Goal: Check status: Check status

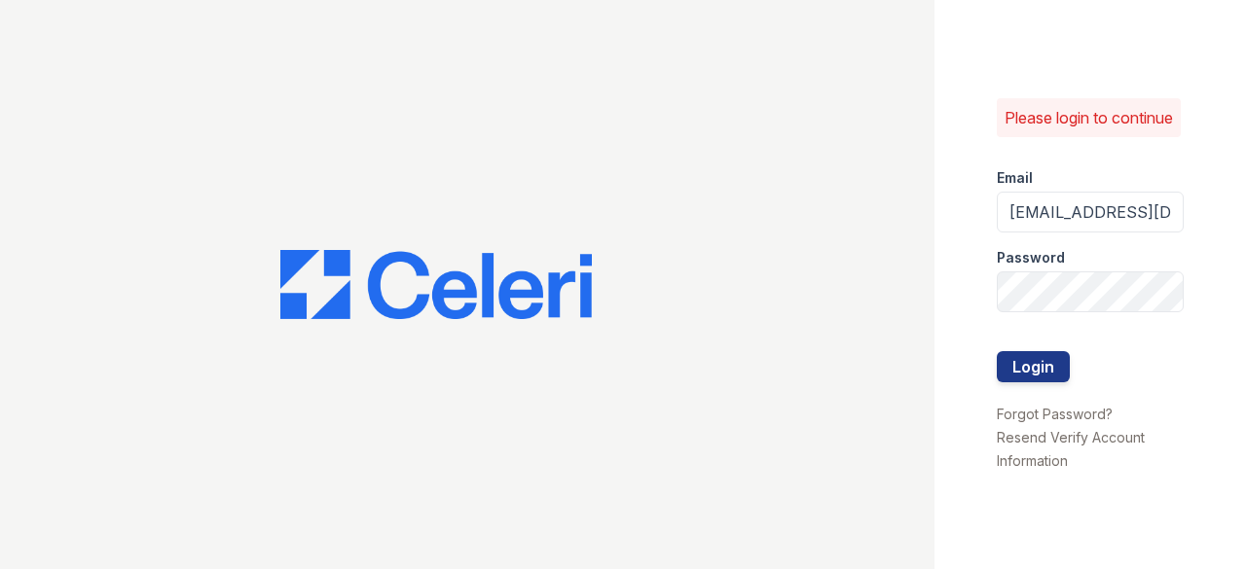
click at [1031, 373] on button "Login" at bounding box center [1032, 366] width 73 height 31
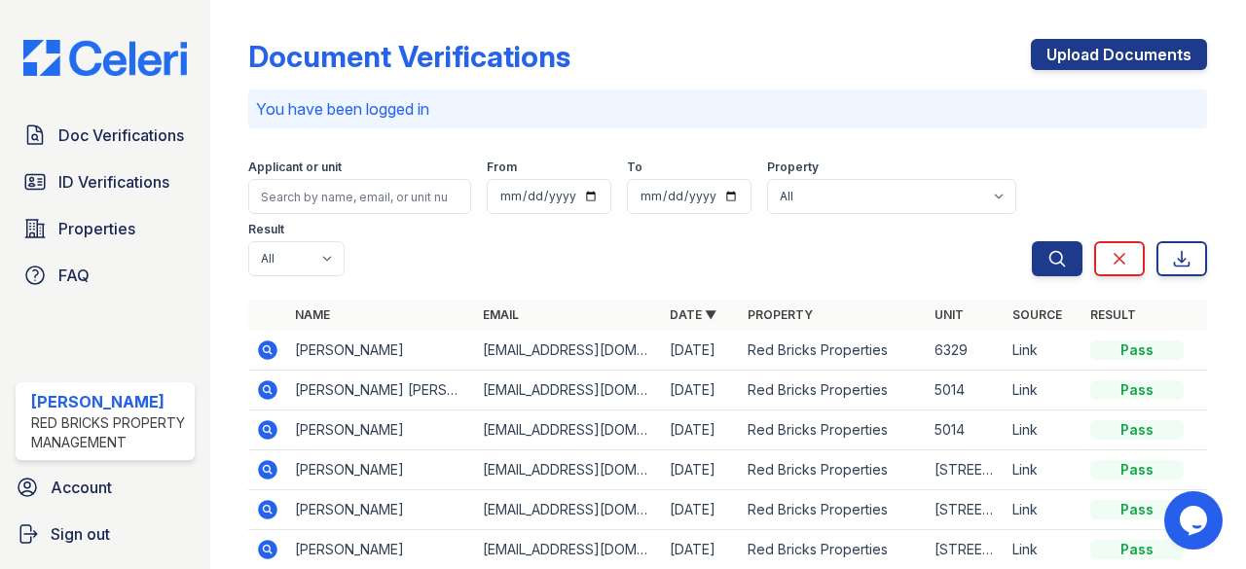
scroll to position [97, 0]
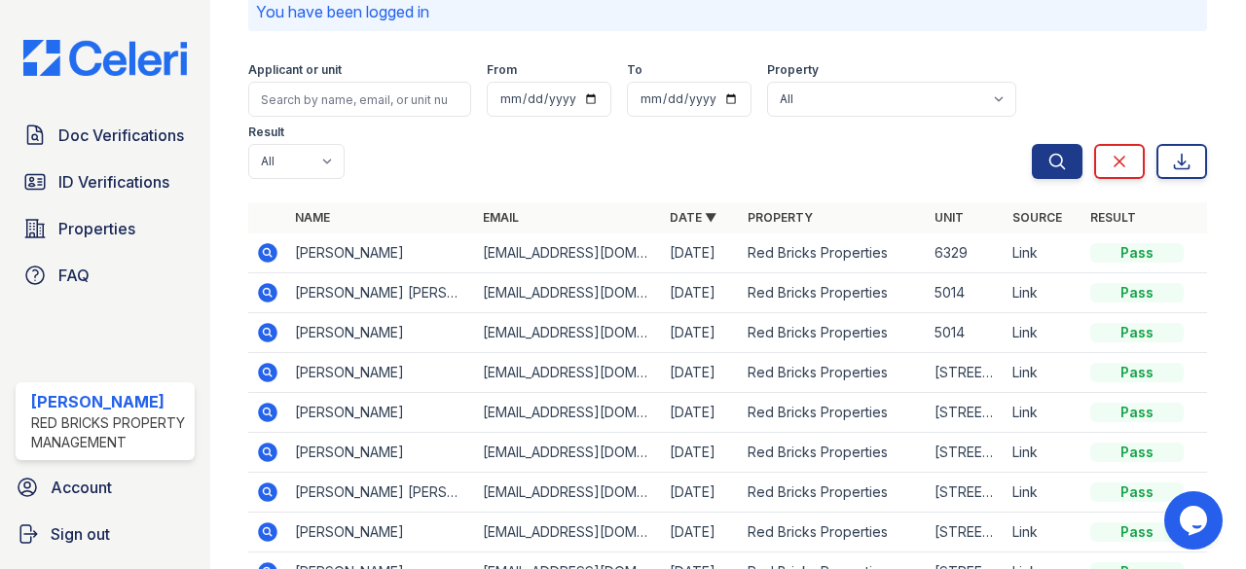
click at [267, 258] on icon at bounding box center [268, 252] width 19 height 19
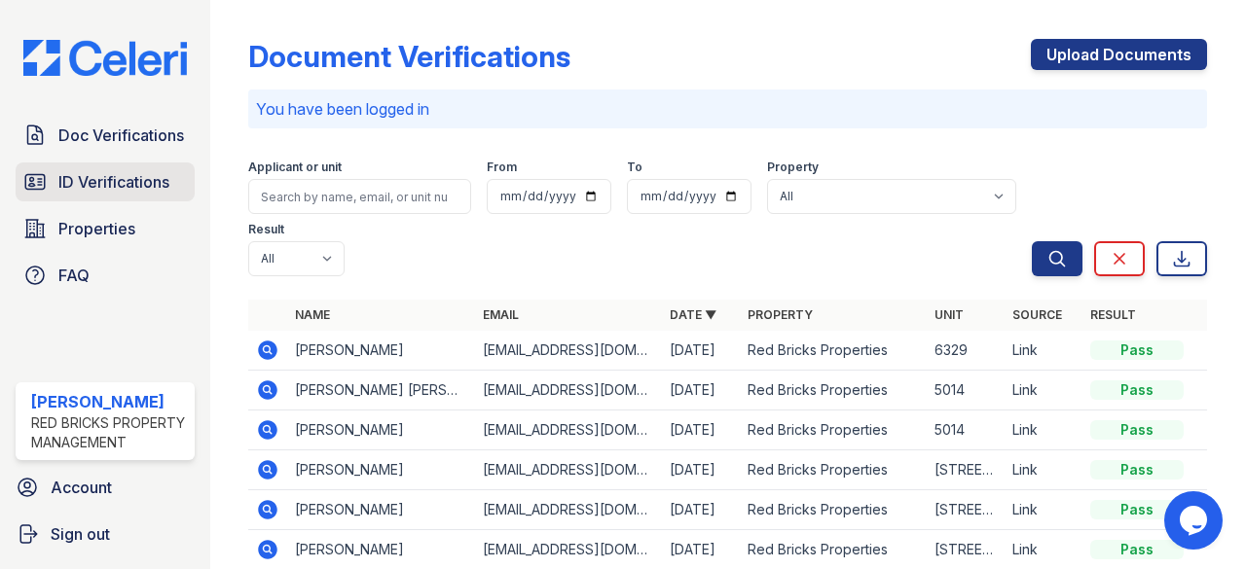
drag, startPoint x: 74, startPoint y: 167, endPoint x: 86, endPoint y: 166, distance: 11.7
click at [75, 170] on span "ID Verifications" at bounding box center [113, 181] width 111 height 23
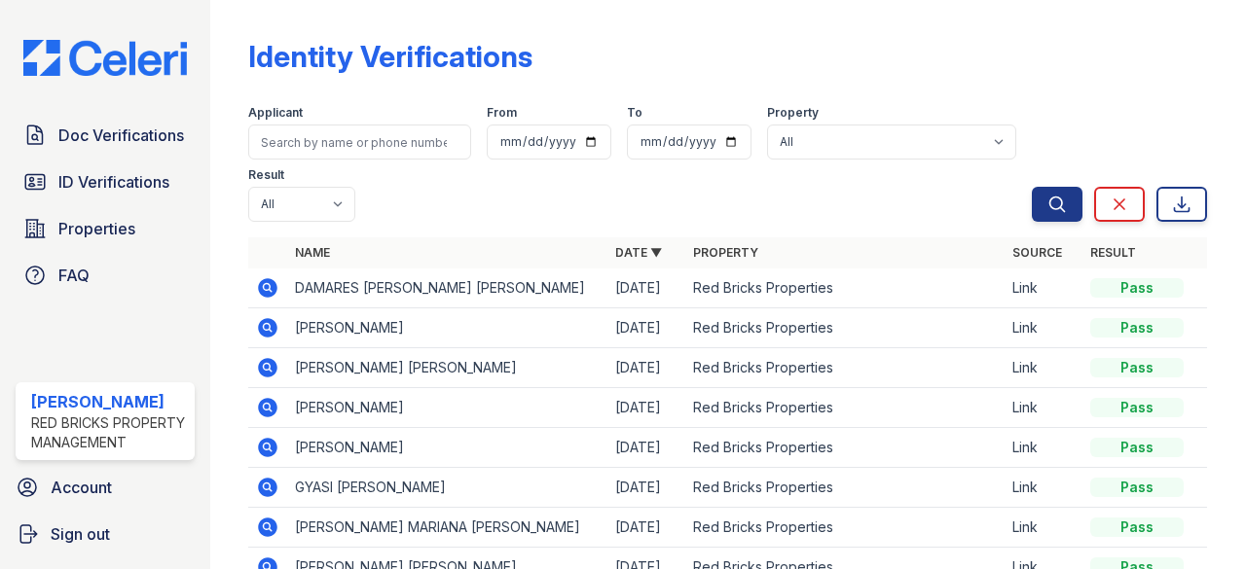
click at [268, 324] on icon at bounding box center [267, 327] width 23 height 23
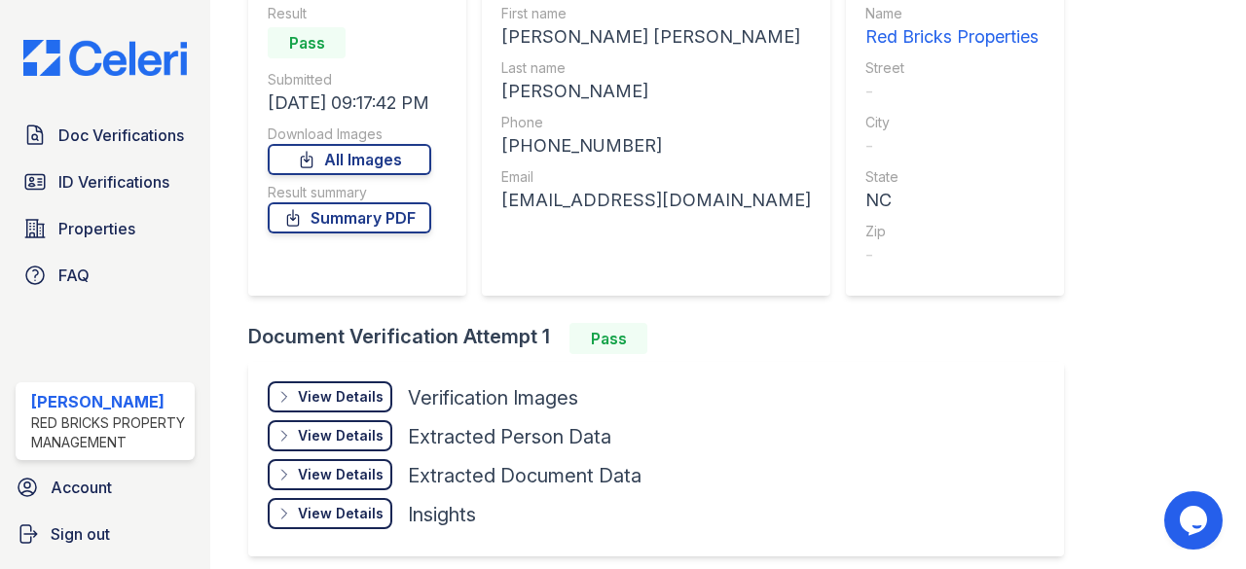
click at [363, 395] on div "View Details" at bounding box center [341, 396] width 86 height 19
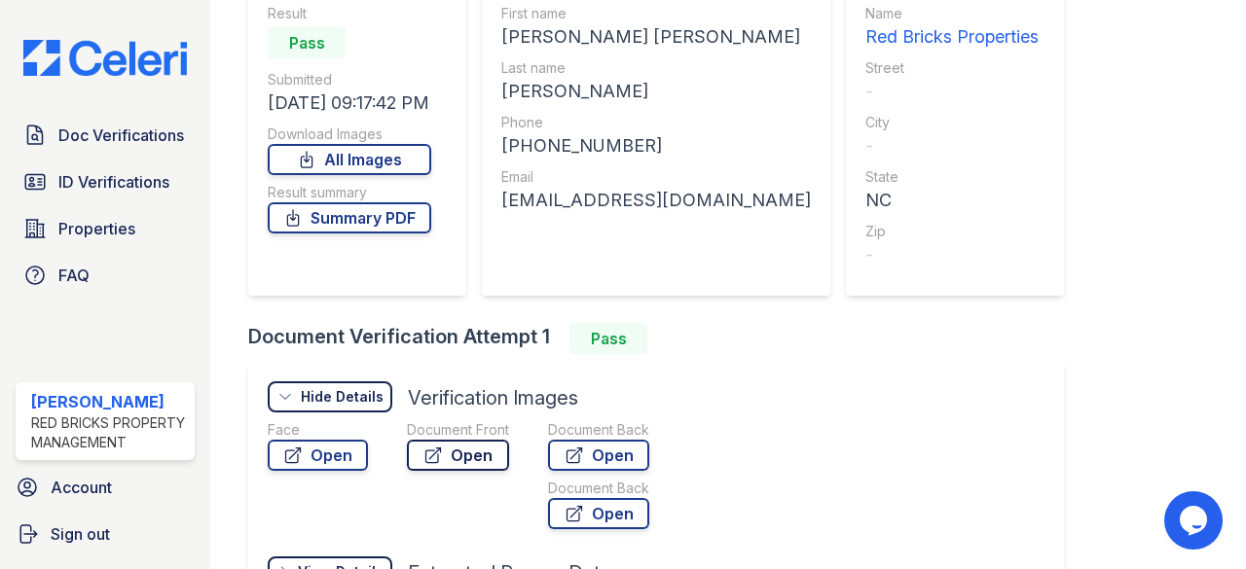
click at [492, 462] on link "Open" at bounding box center [458, 455] width 102 height 31
click at [112, 136] on span "Doc Verifications" at bounding box center [121, 135] width 126 height 23
click at [104, 170] on span "ID Verifications" at bounding box center [113, 181] width 111 height 23
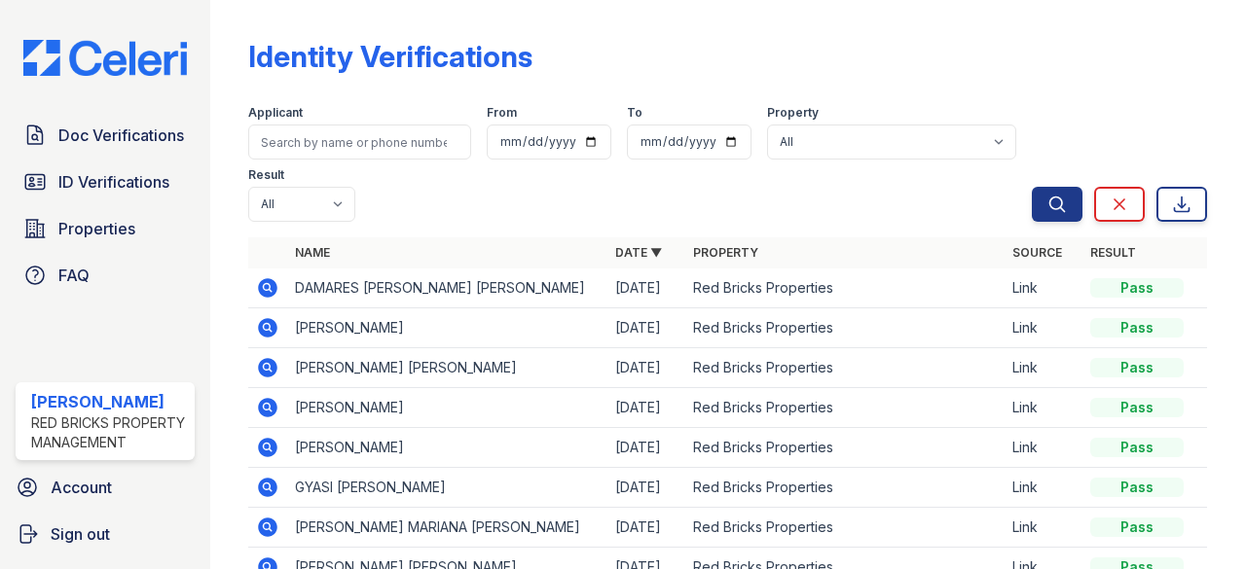
click at [270, 289] on icon at bounding box center [267, 287] width 23 height 23
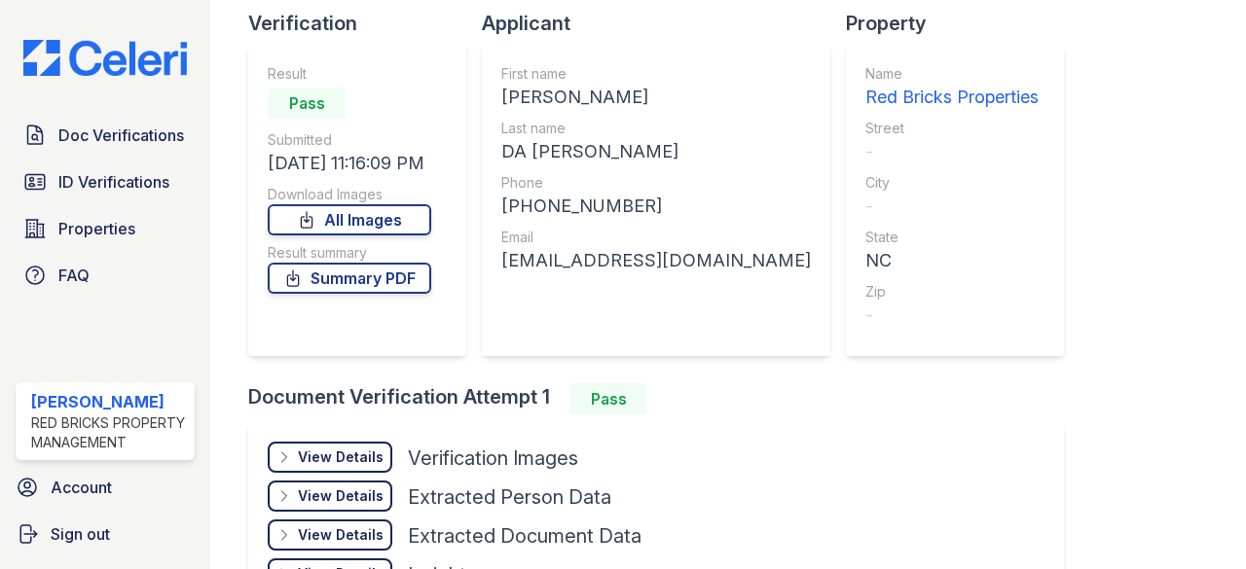
scroll to position [274, 0]
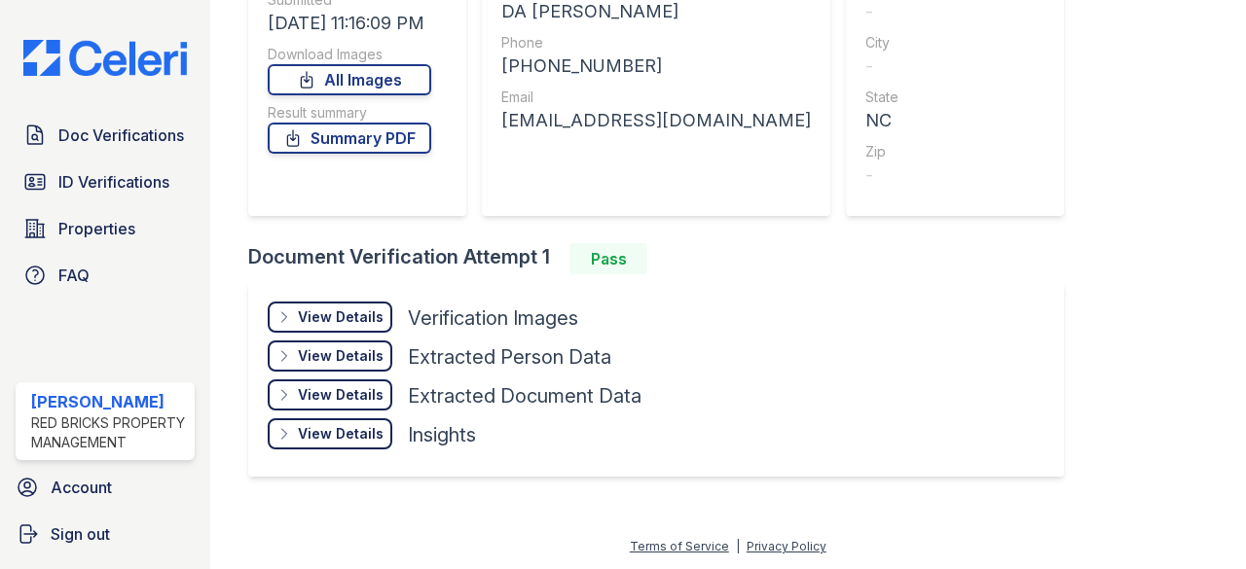
click at [358, 316] on div "View Details" at bounding box center [341, 316] width 86 height 19
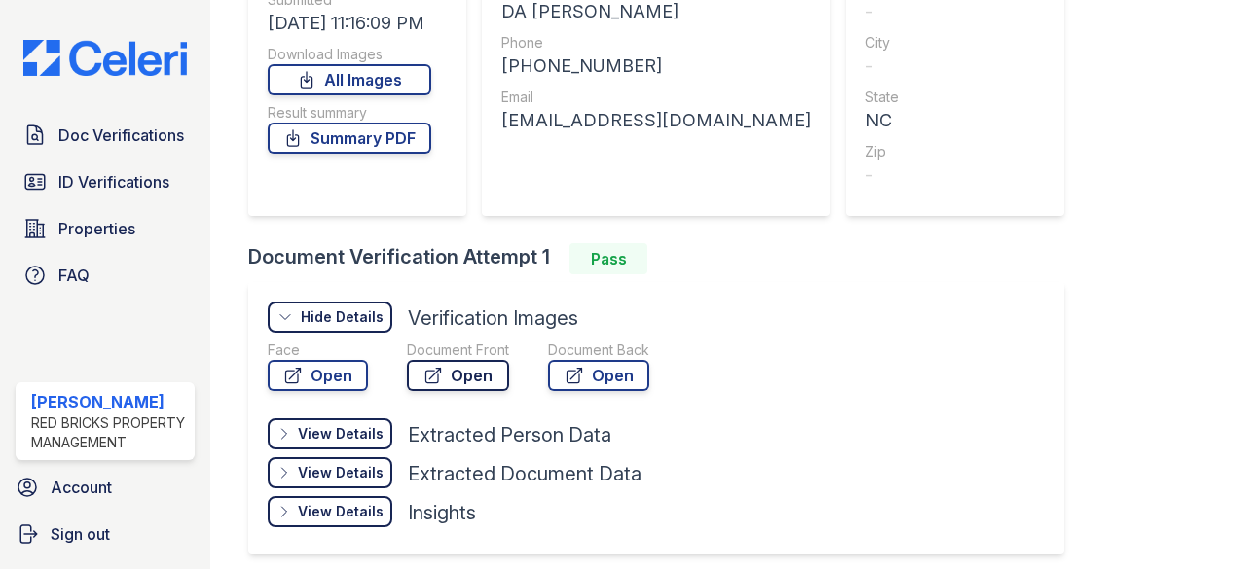
click at [443, 368] on link "Open" at bounding box center [458, 375] width 102 height 31
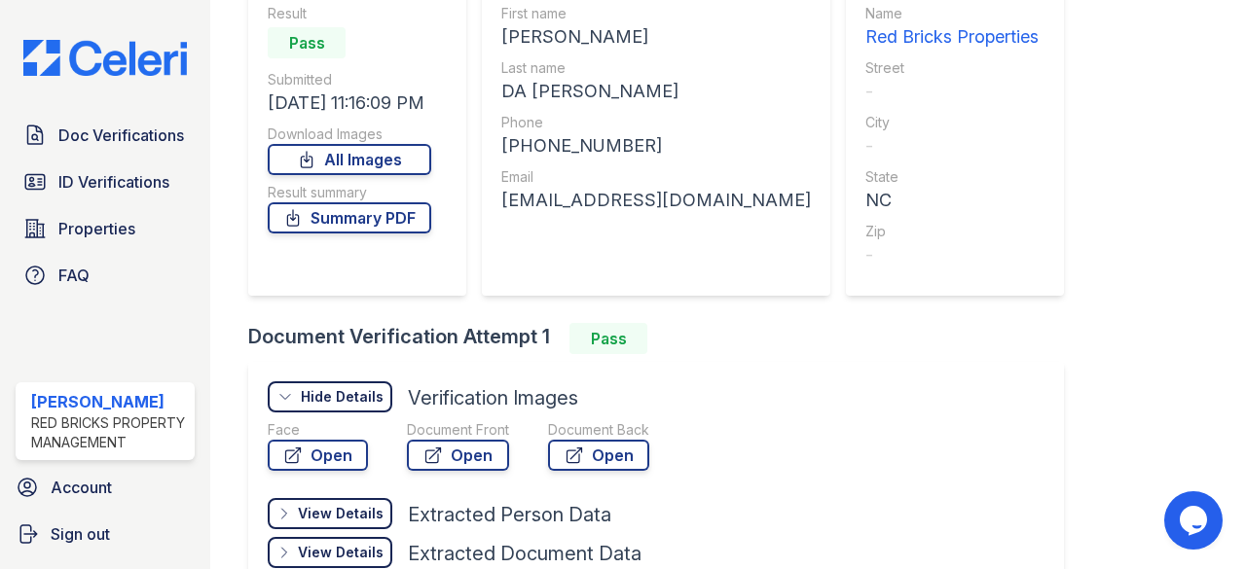
scroll to position [0, 0]
